Goal: Transaction & Acquisition: Book appointment/travel/reservation

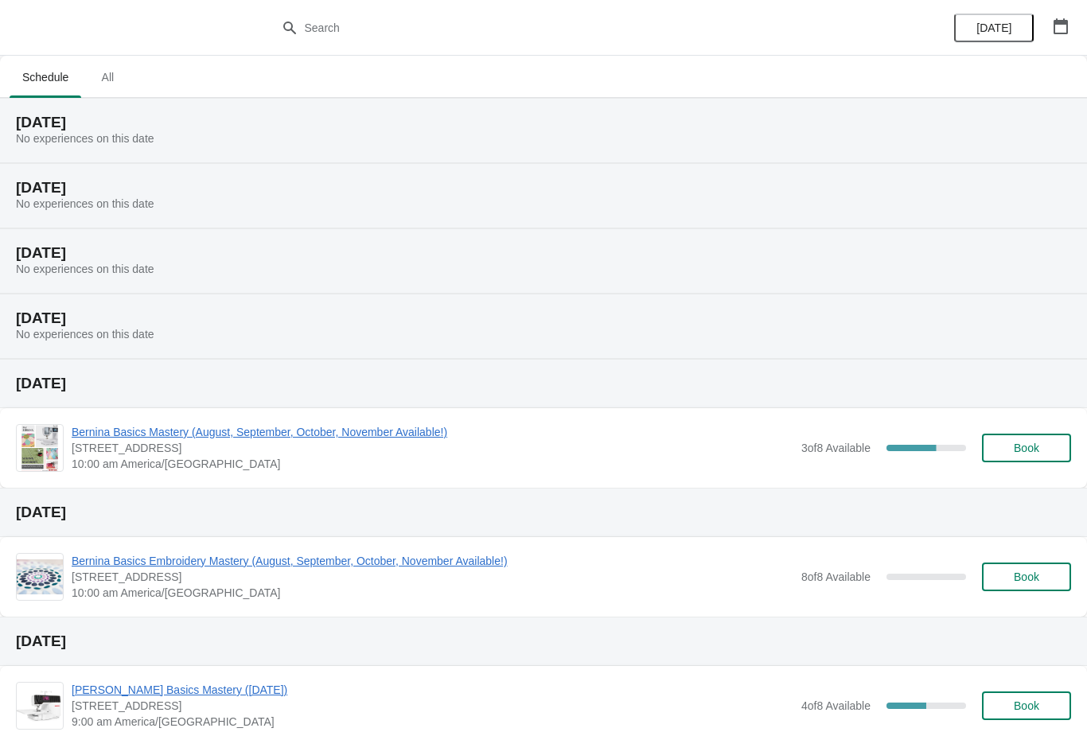
click at [258, 448] on span "[STREET_ADDRESS]" at bounding box center [433, 448] width 722 height 16
click at [497, 439] on span "Bernina Basics Mastery (August, September, October, November Available!)" at bounding box center [433, 432] width 722 height 16
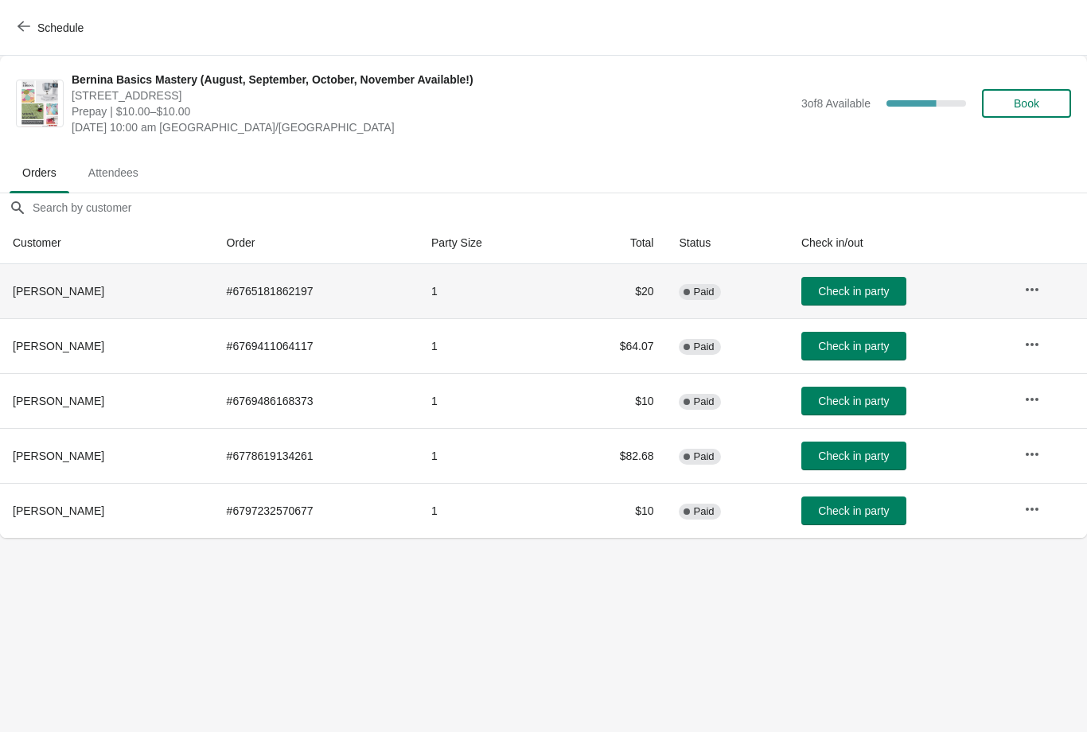
click at [48, 306] on th "Chris Polzin" at bounding box center [107, 291] width 214 height 54
click at [33, 41] on button "Schedule" at bounding box center [52, 28] width 88 height 29
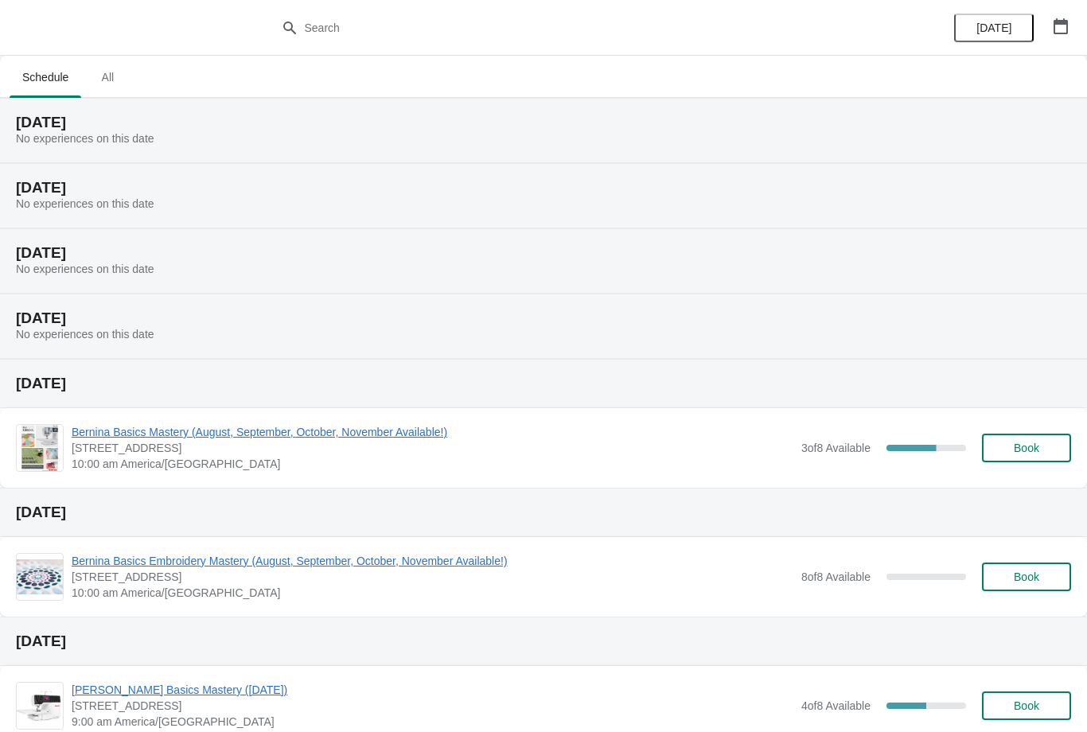
click at [231, 560] on span "Bernina Basics Embroidery Mastery (August, September, October, November Availab…" at bounding box center [433, 561] width 722 height 16
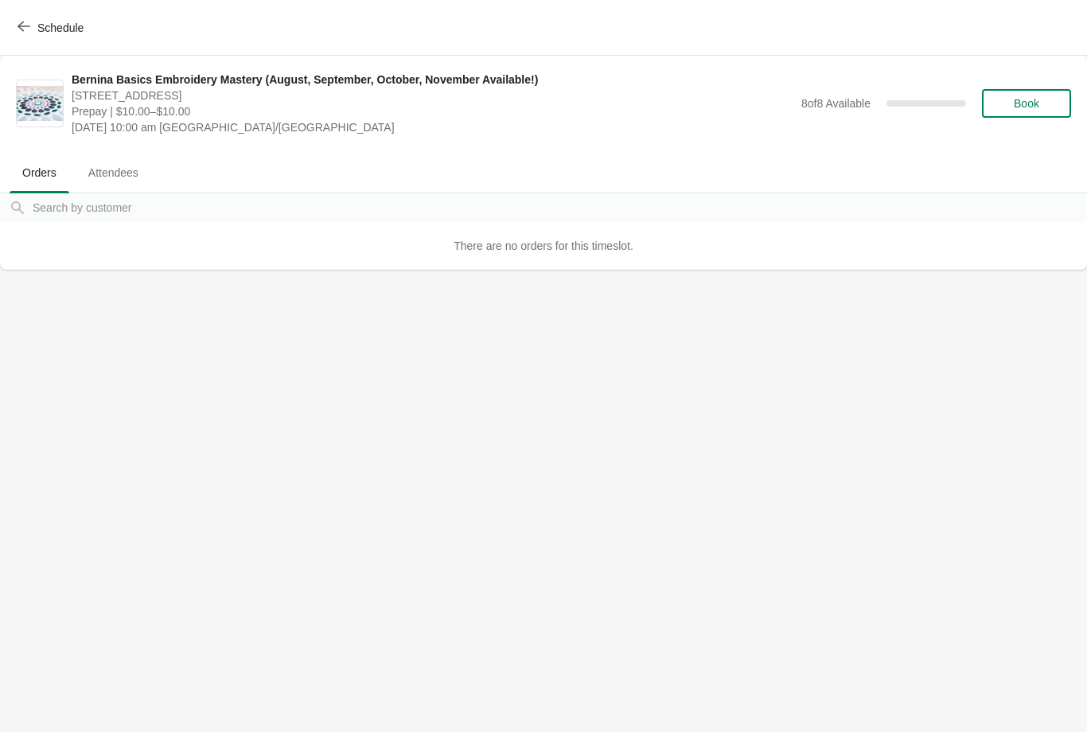
click at [24, 29] on icon "button" at bounding box center [24, 26] width 13 height 13
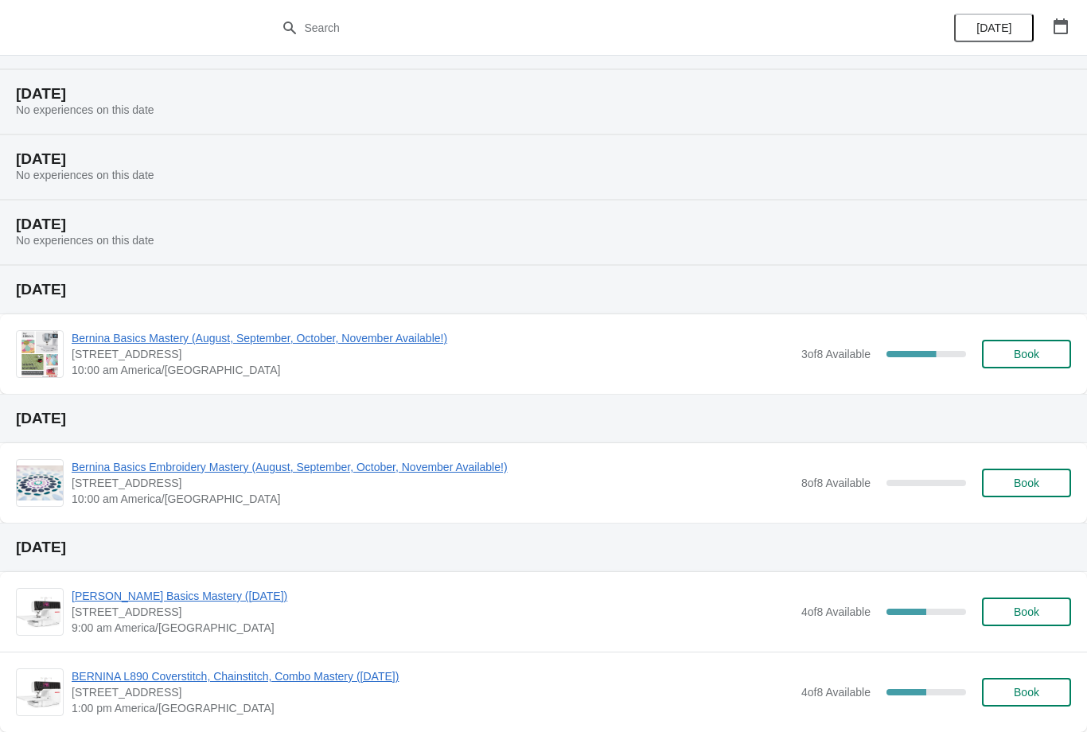
scroll to position [92, 0]
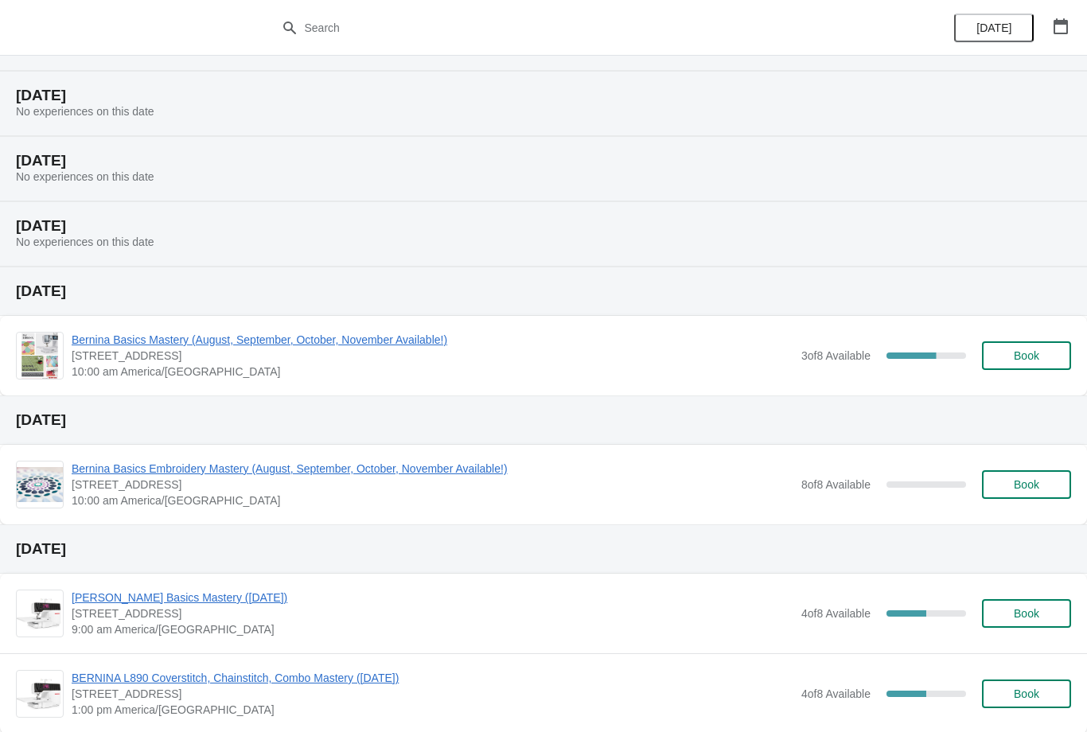
click at [1039, 364] on button "Book" at bounding box center [1026, 355] width 89 height 29
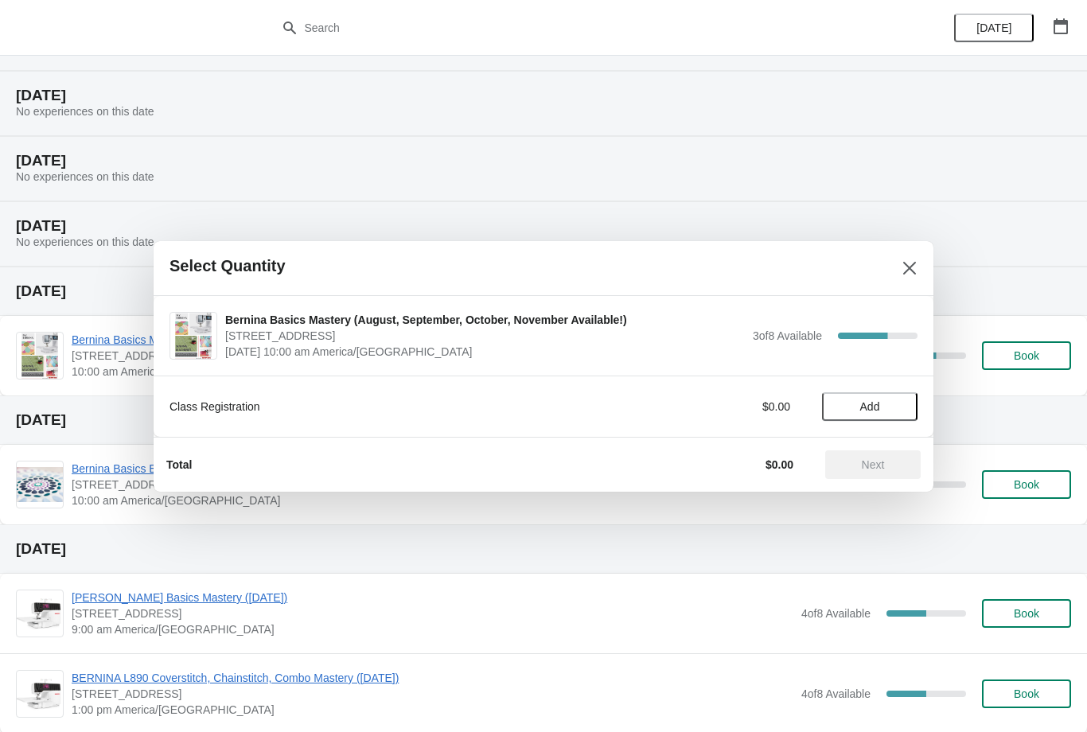
click at [884, 407] on span "Add" at bounding box center [869, 406] width 67 height 13
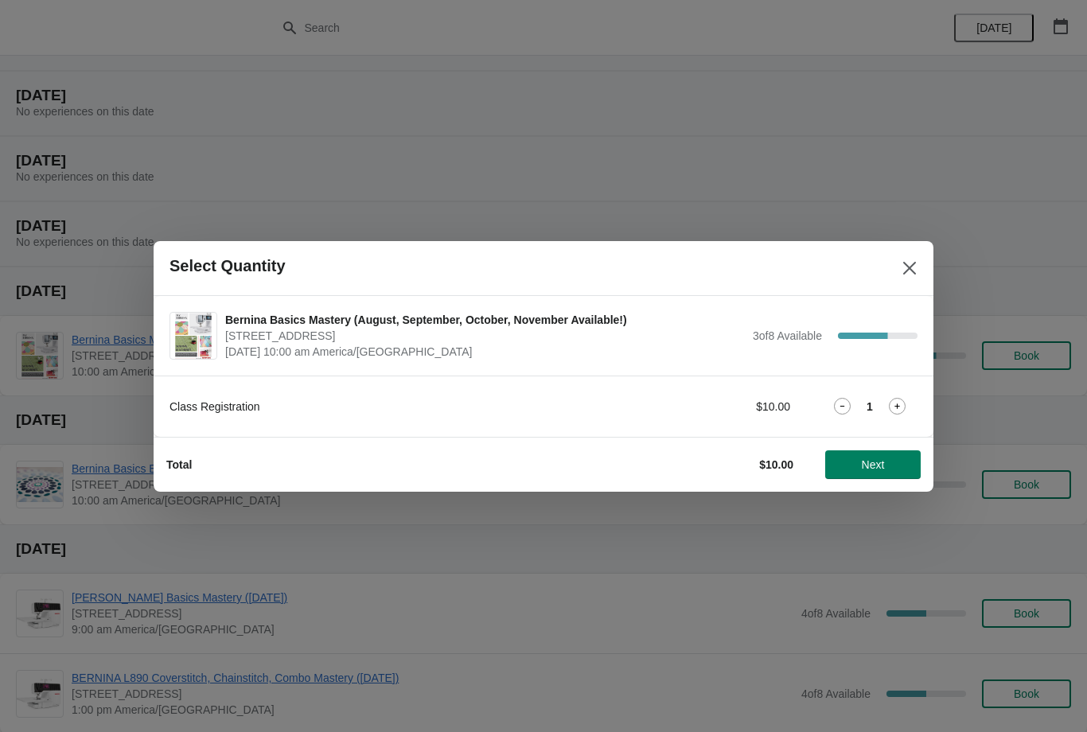
click at [903, 413] on icon at bounding box center [897, 406] width 17 height 17
click at [838, 403] on icon at bounding box center [842, 406] width 17 height 17
click at [880, 468] on span "Next" at bounding box center [873, 464] width 23 height 13
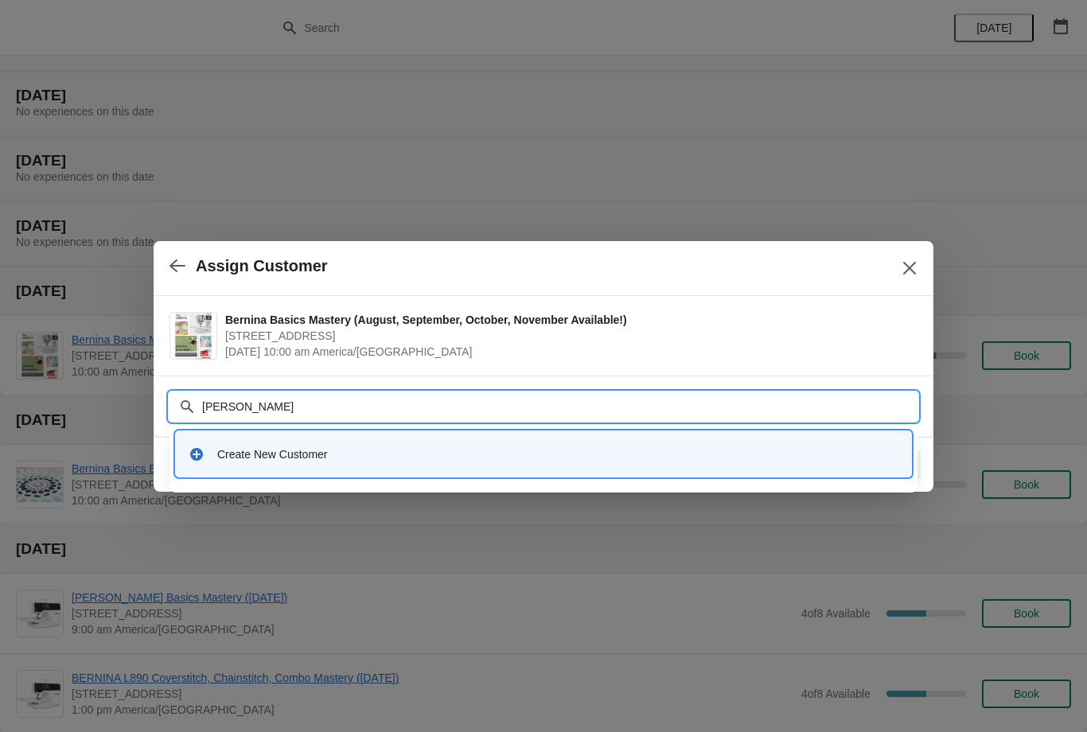
type input "Melissa johnson"
click at [252, 451] on div "Create New Customer" at bounding box center [557, 454] width 681 height 16
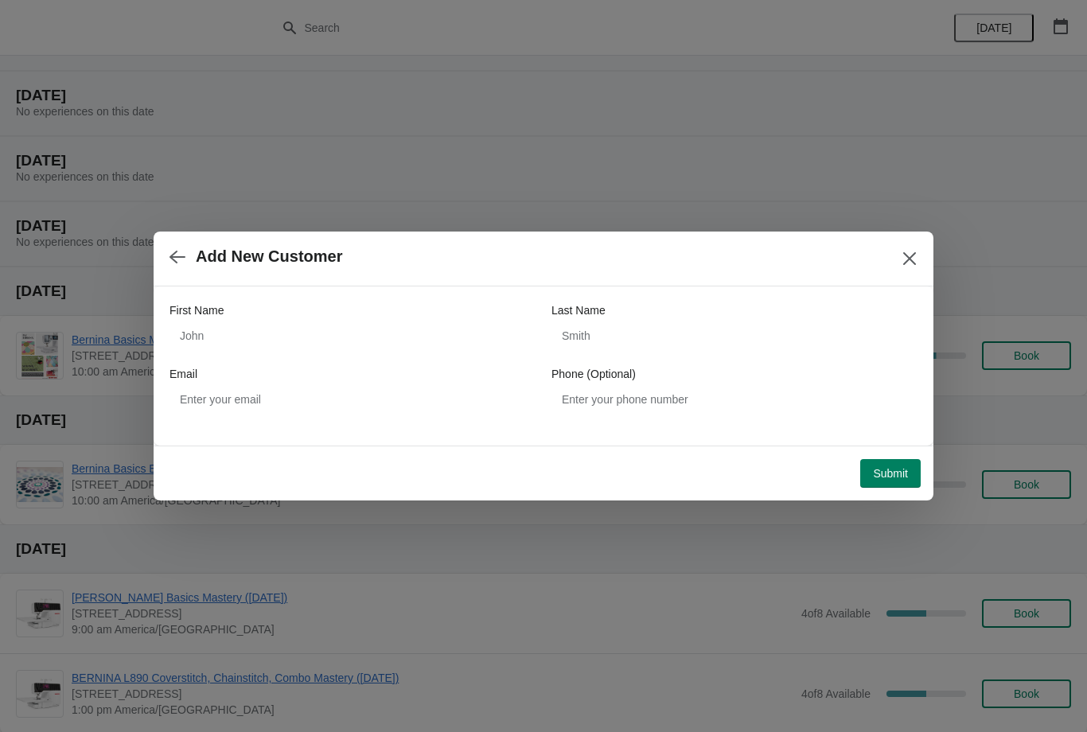
click at [224, 318] on label "First Name" at bounding box center [197, 310] width 54 height 16
click at [224, 322] on input "First Name" at bounding box center [353, 336] width 366 height 29
type input "[PERSON_NAME]"
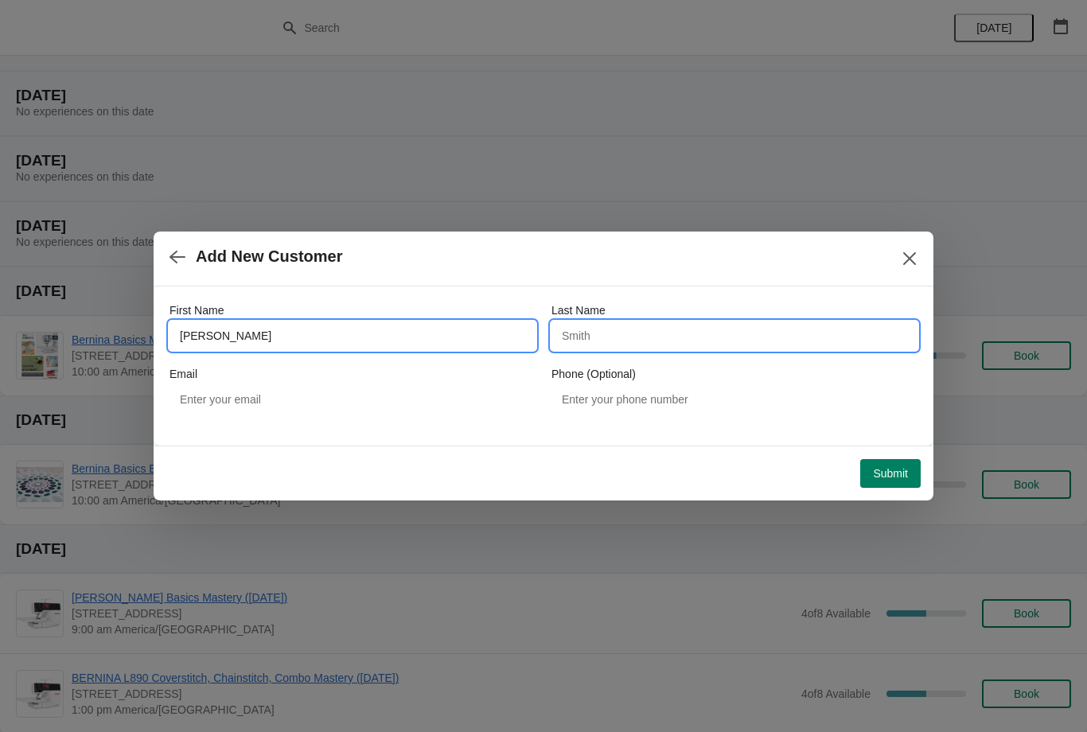
click at [714, 349] on input "Last Name" at bounding box center [735, 336] width 366 height 29
type input "[PERSON_NAME]"
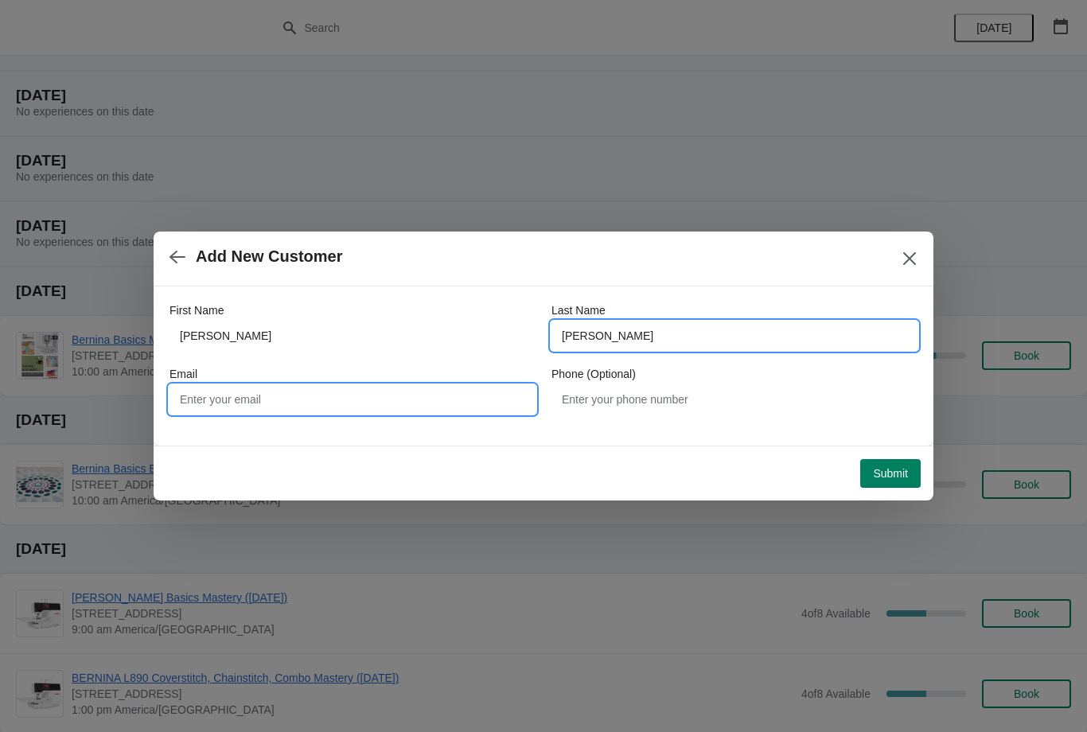
click at [211, 396] on input "Email" at bounding box center [353, 399] width 366 height 29
click at [327, 405] on input "Melissa_johnson@sabertechnolgiwa" at bounding box center [353, 399] width 366 height 29
click at [412, 413] on input "Melissa_johnson@sabertechnolgiwa" at bounding box center [353, 399] width 366 height 29
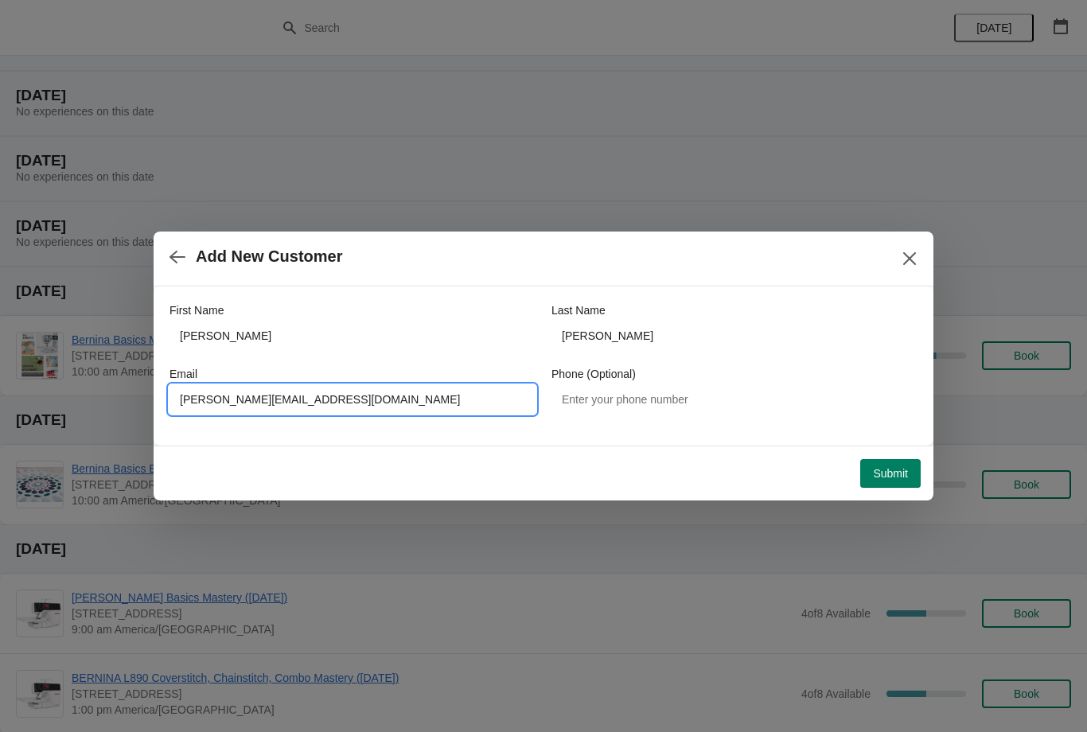
type input "Melissa_johnson@sabertechnologies.com"
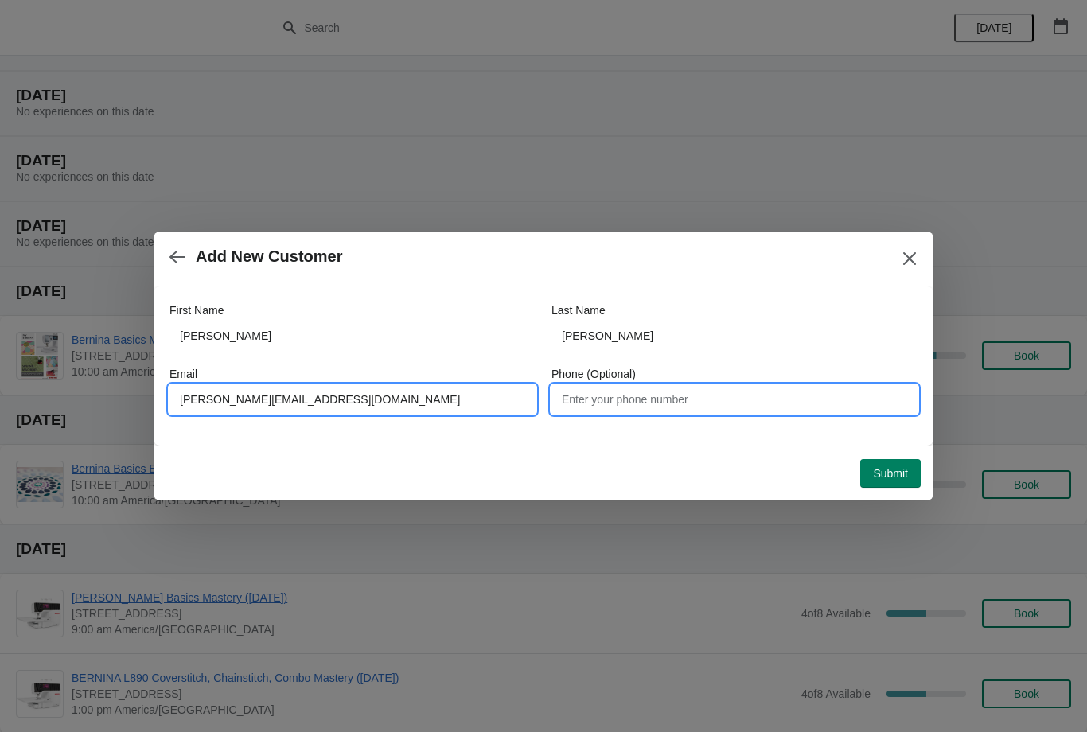
click at [707, 388] on input "Phone (Optional)" at bounding box center [735, 399] width 366 height 29
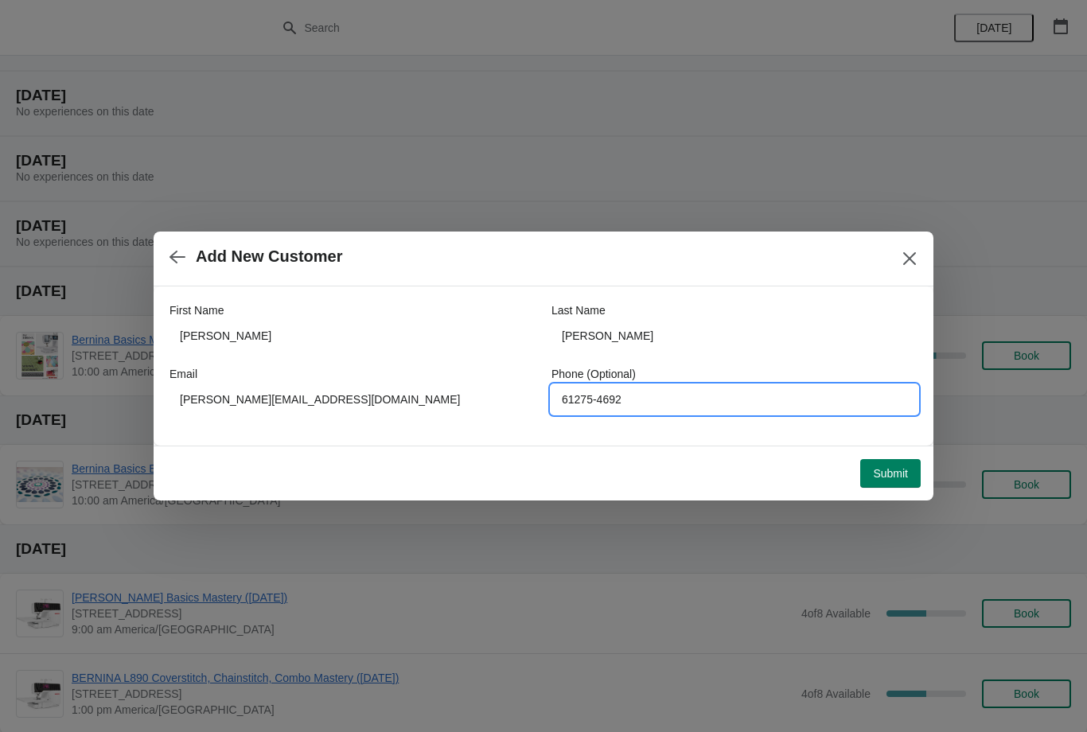
click at [579, 397] on input "61275-4692" at bounding box center [735, 399] width 366 height 29
click at [591, 393] on input "61275-4692" at bounding box center [735, 399] width 366 height 29
type input "612-750-4692"
click at [905, 471] on span "Submit" at bounding box center [890, 473] width 35 height 13
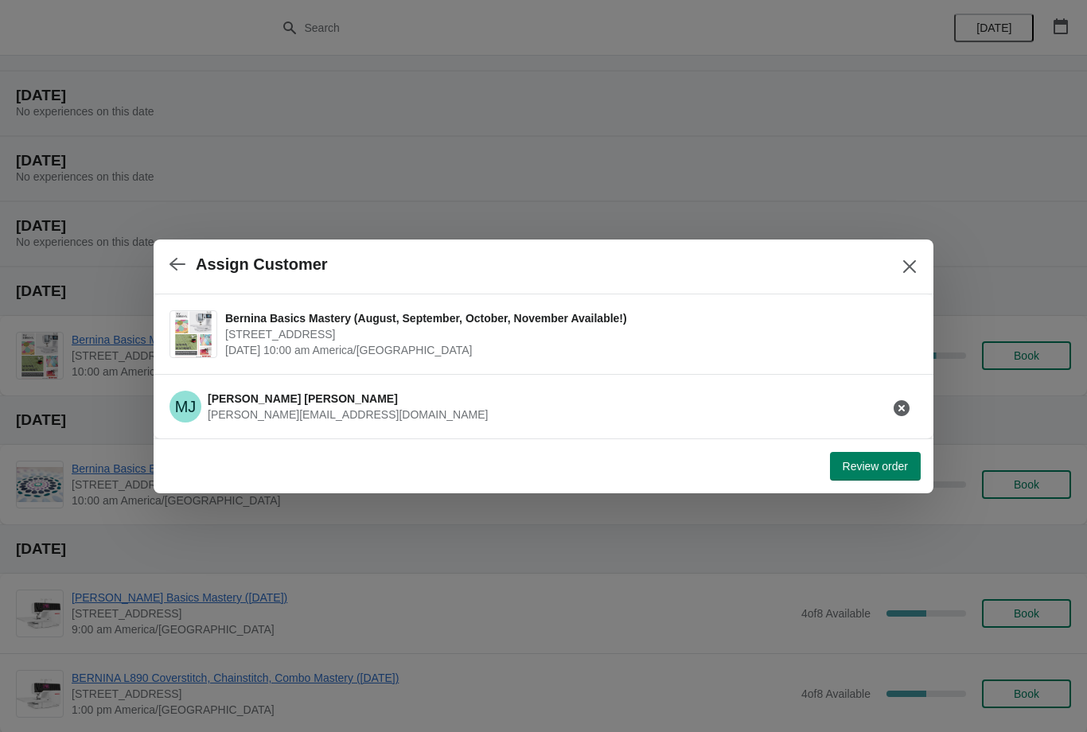
click at [872, 472] on span "Review order" at bounding box center [875, 466] width 65 height 13
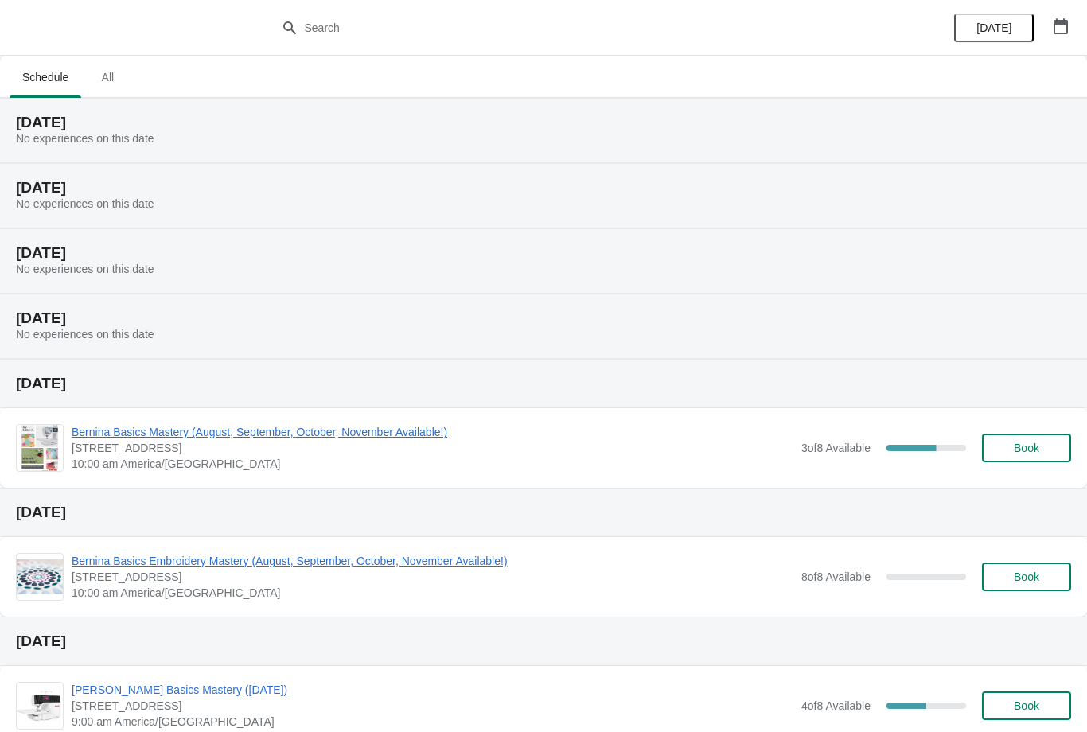
scroll to position [41, 0]
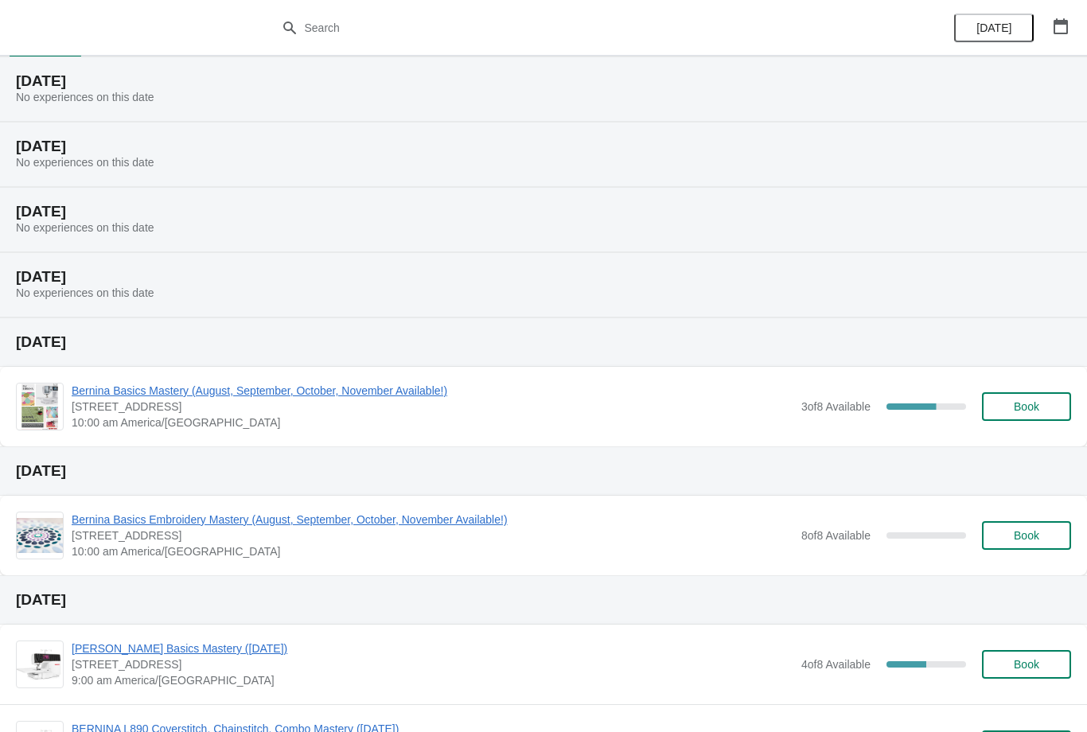
click at [185, 513] on span "Bernina Basics Embroidery Mastery (August, September, October, November Availab…" at bounding box center [433, 520] width 722 height 16
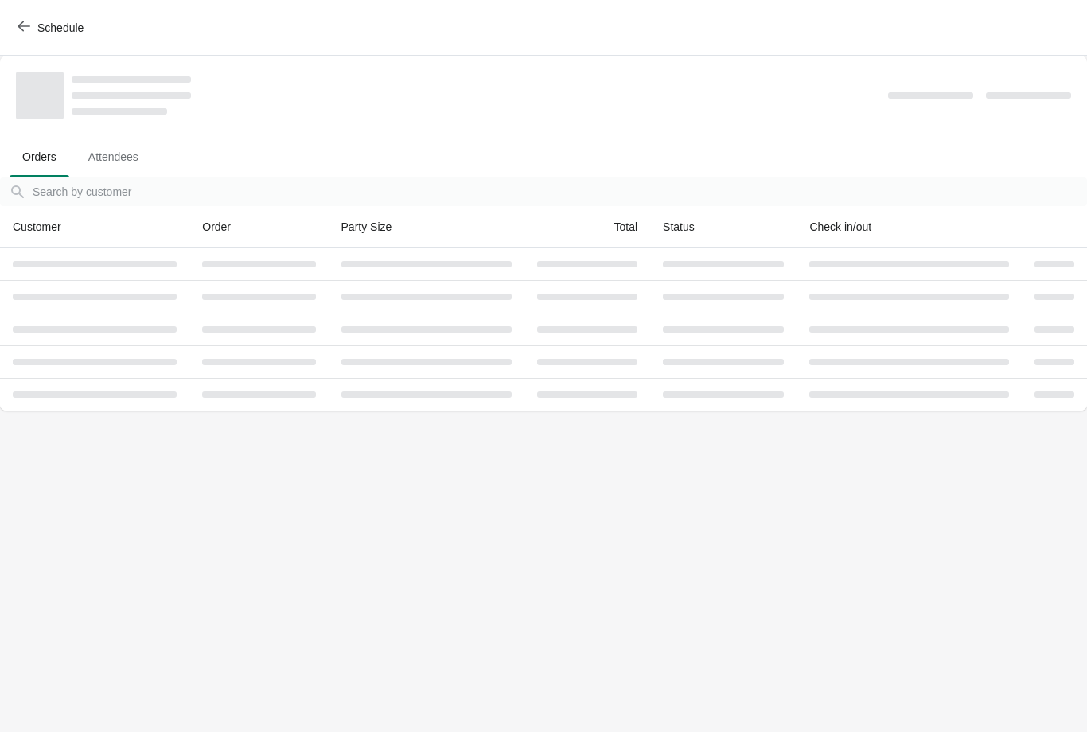
scroll to position [0, 0]
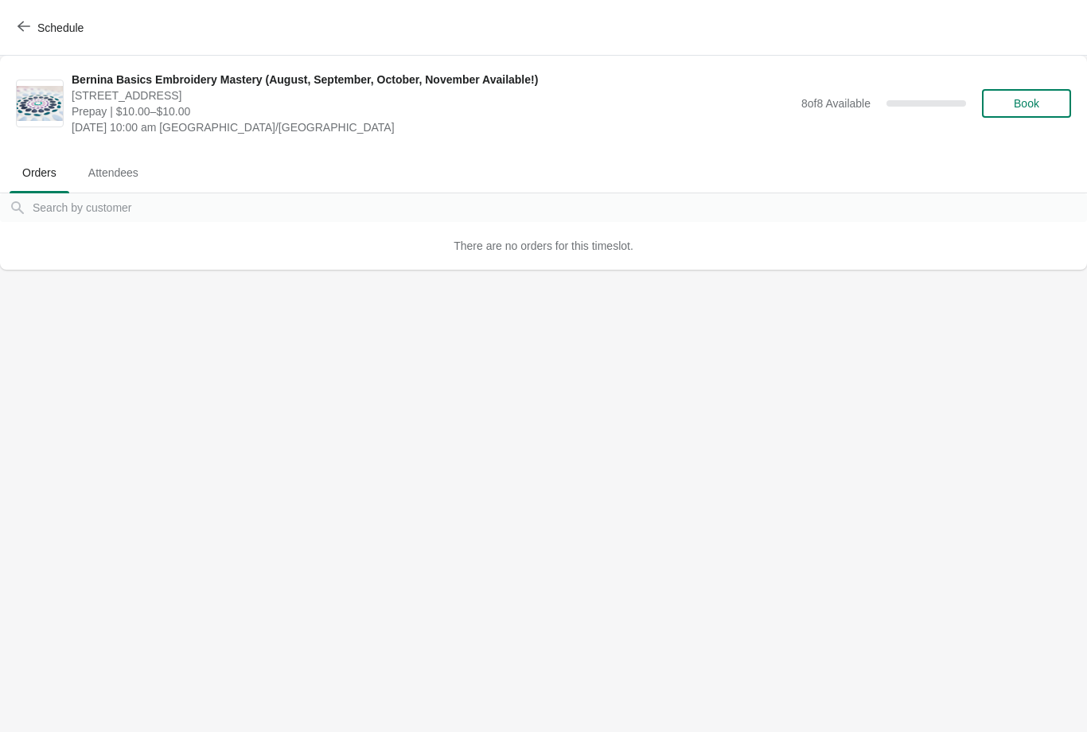
click at [1005, 105] on span "Book" at bounding box center [1026, 103] width 60 height 13
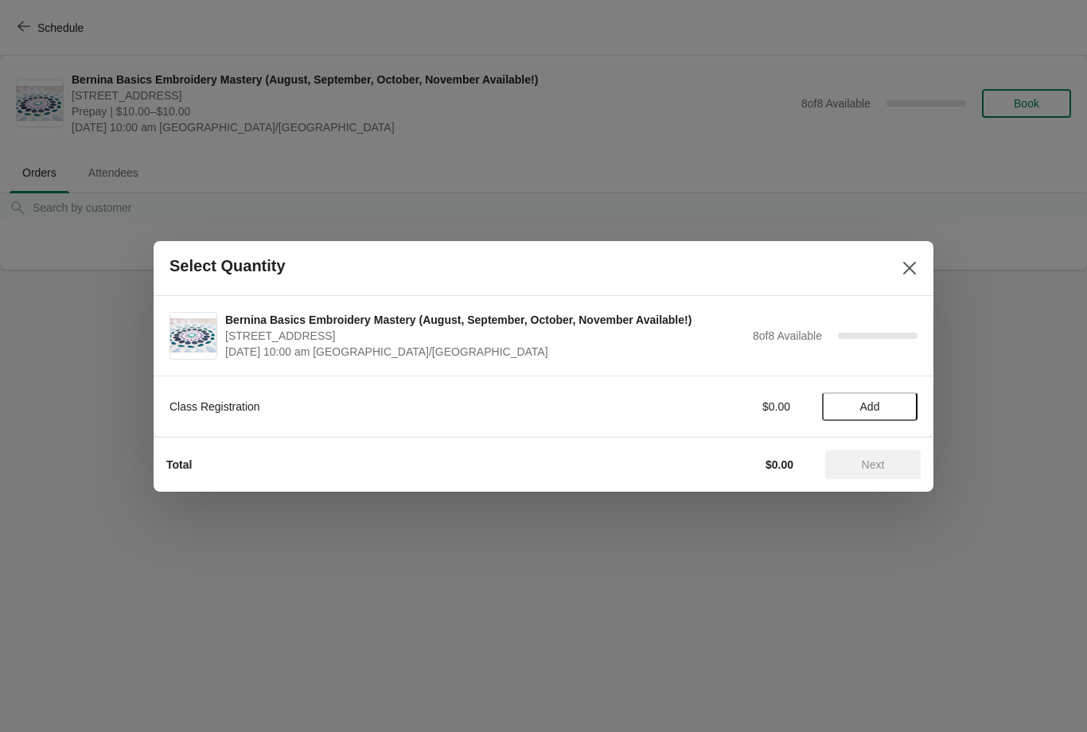
click at [867, 404] on span "Add" at bounding box center [870, 406] width 20 height 13
click at [850, 457] on button "Next" at bounding box center [872, 464] width 95 height 29
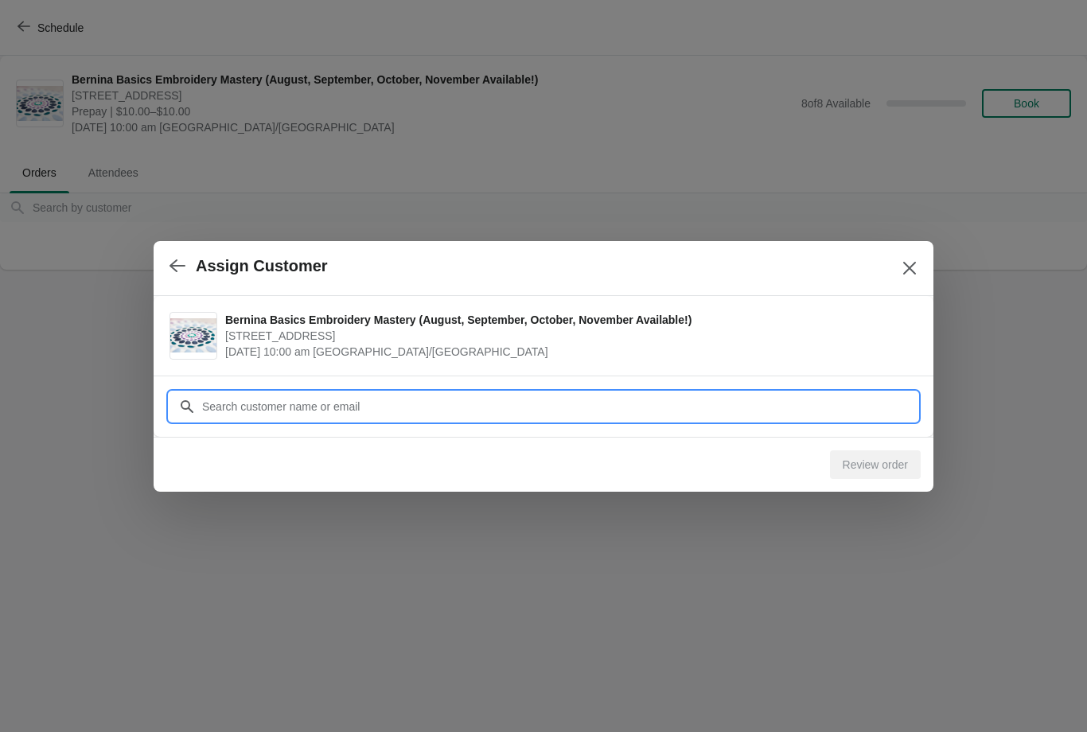
click at [248, 410] on input "Customer" at bounding box center [559, 406] width 716 height 29
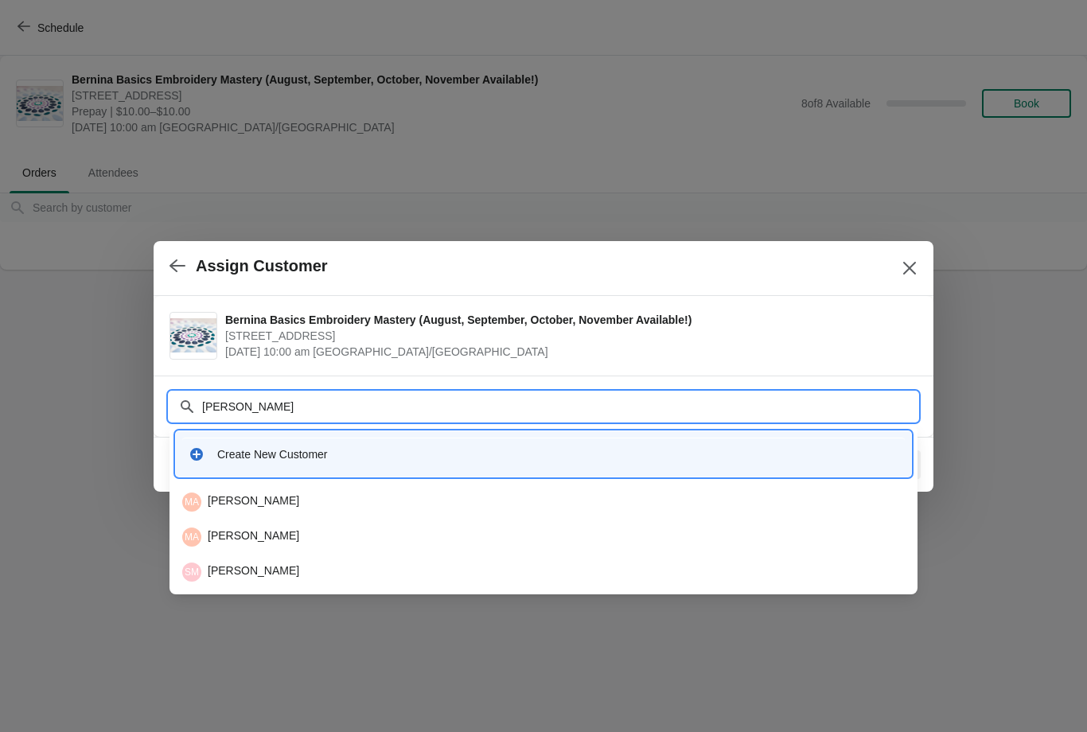
type input "Meli"
click at [224, 503] on div "[PERSON_NAME] [PERSON_NAME]" at bounding box center [543, 502] width 723 height 19
